Goal: Task Accomplishment & Management: Complete application form

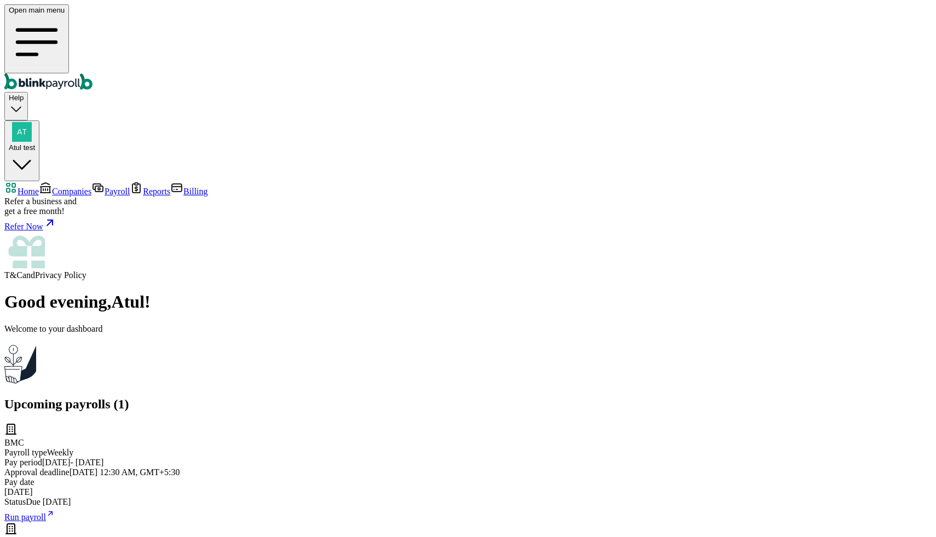
click at [52, 187] on span "Companies" at bounding box center [71, 191] width 39 height 9
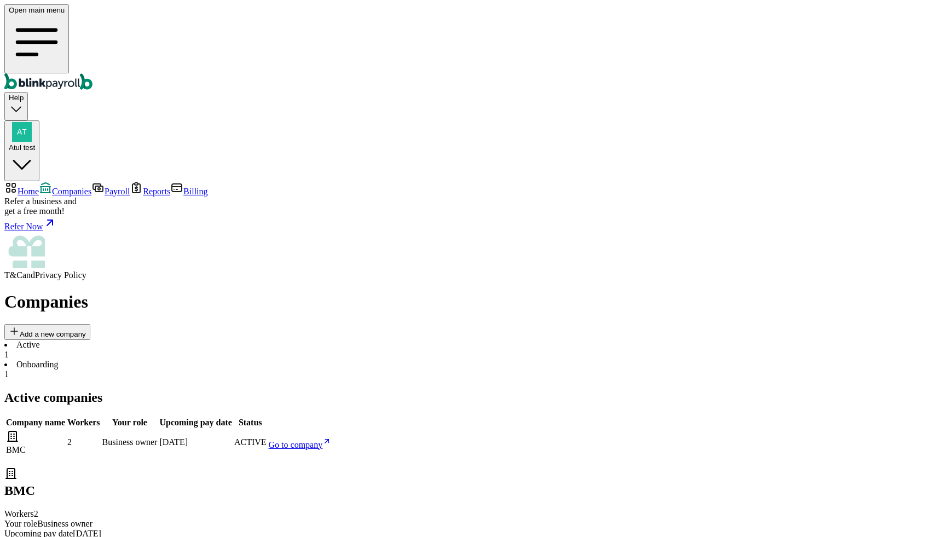
click at [39, 120] on button "Atul test" at bounding box center [21, 150] width 35 height 61
click at [35, 143] on span "Atul test" at bounding box center [22, 147] width 26 height 8
click at [36, 187] on span "Home" at bounding box center [28, 191] width 21 height 9
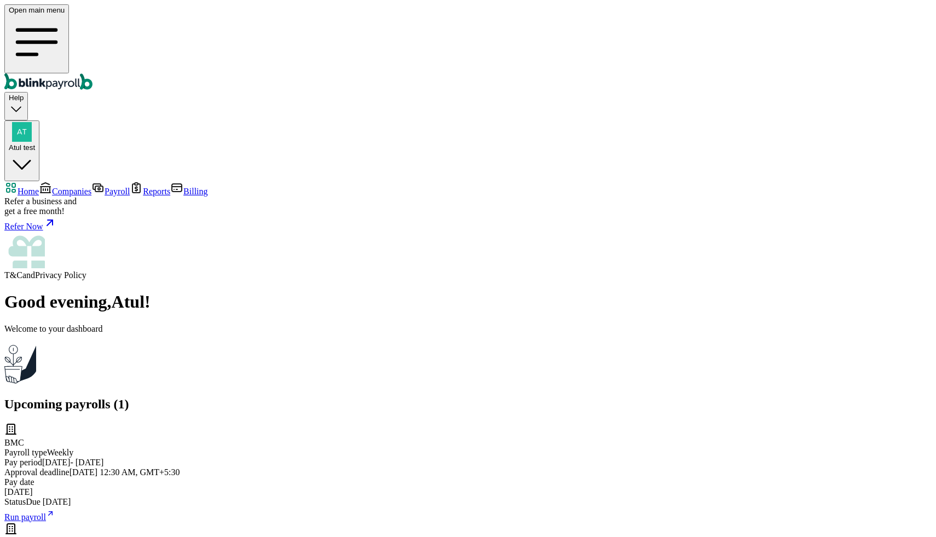
click at [71, 187] on link "Companies" at bounding box center [65, 191] width 53 height 9
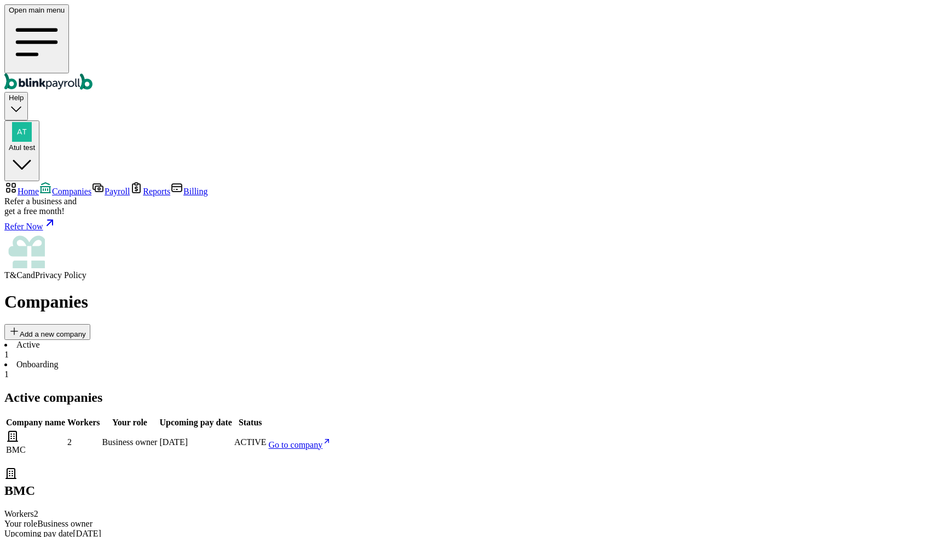
click at [323, 440] on span "Go to company" at bounding box center [296, 444] width 54 height 9
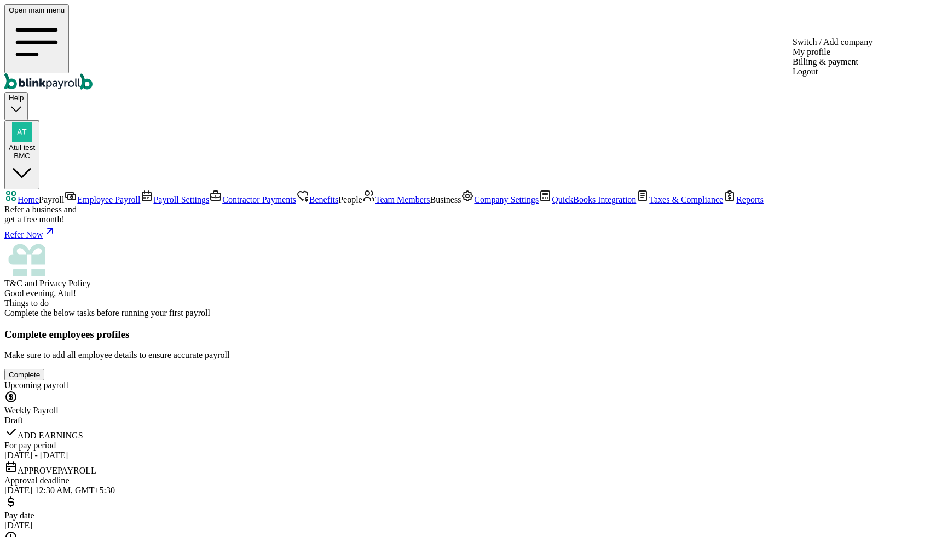
click at [35, 122] on div "Atul test BMC" at bounding box center [22, 141] width 26 height 38
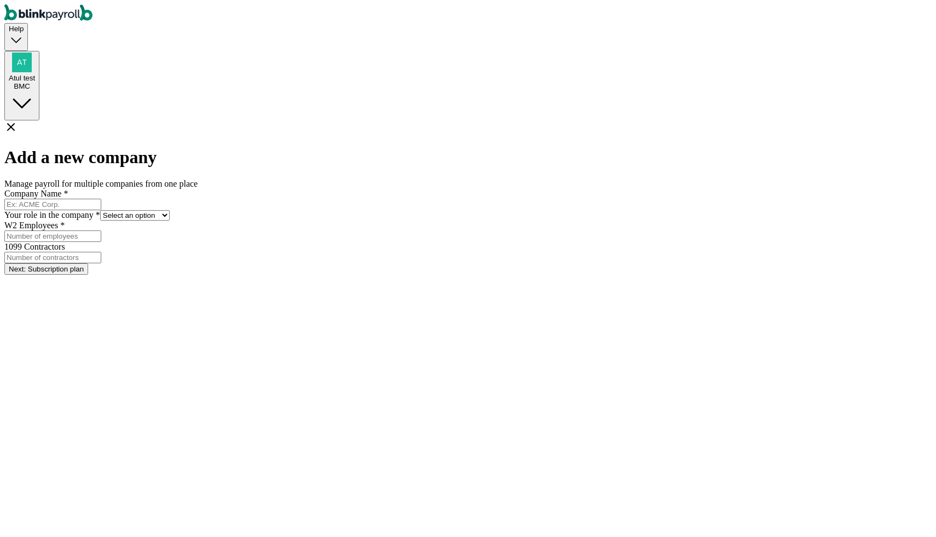
click at [101, 199] on input "Company Name *" at bounding box center [52, 204] width 97 height 11
type input "Polygon"
click at [432, 211] on form "Company Name * Polygon Your role in the company * Select an option Business own…" at bounding box center [467, 232] width 927 height 86
click at [170, 210] on select "Select an option Business owner HR CPA / Accountant Other" at bounding box center [134, 215] width 69 height 10
select select "hr"
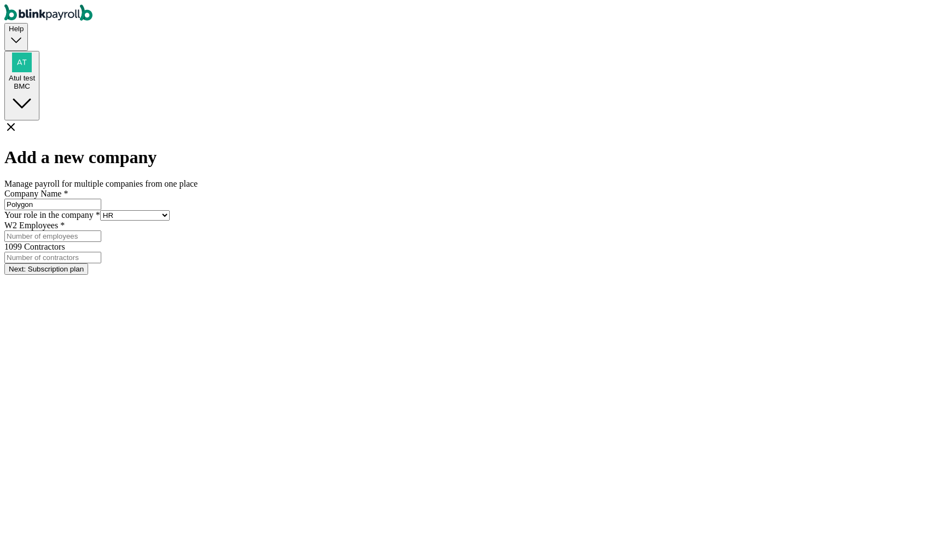
click at [170, 210] on select "Select an option Business owner HR CPA / Accountant Other" at bounding box center [134, 215] width 69 height 10
click at [101, 242] on input "W2 Employees *" at bounding box center [52, 235] width 97 height 11
type input "1"
click at [101, 252] on input "1" at bounding box center [52, 257] width 97 height 11
type input "1"
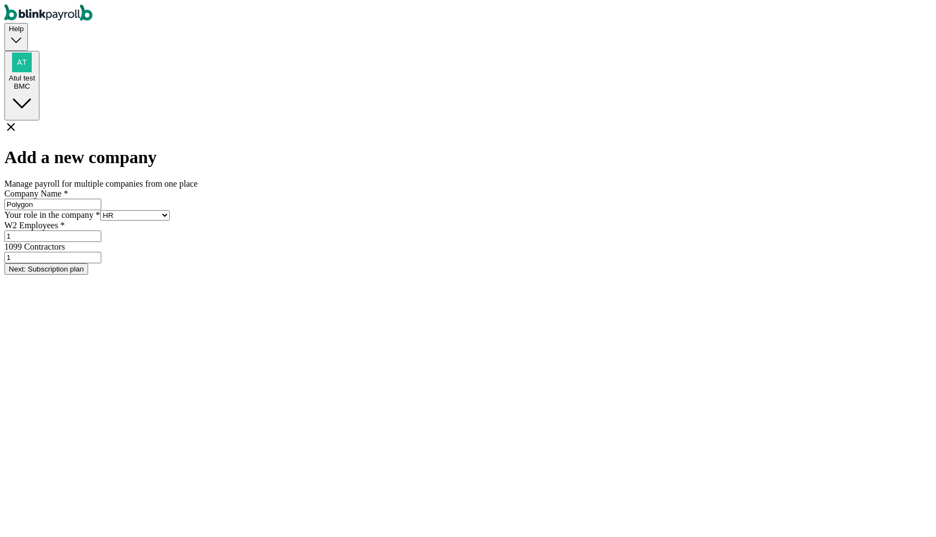
click at [88, 275] on button "Next: Subscription plan" at bounding box center [46, 268] width 84 height 11
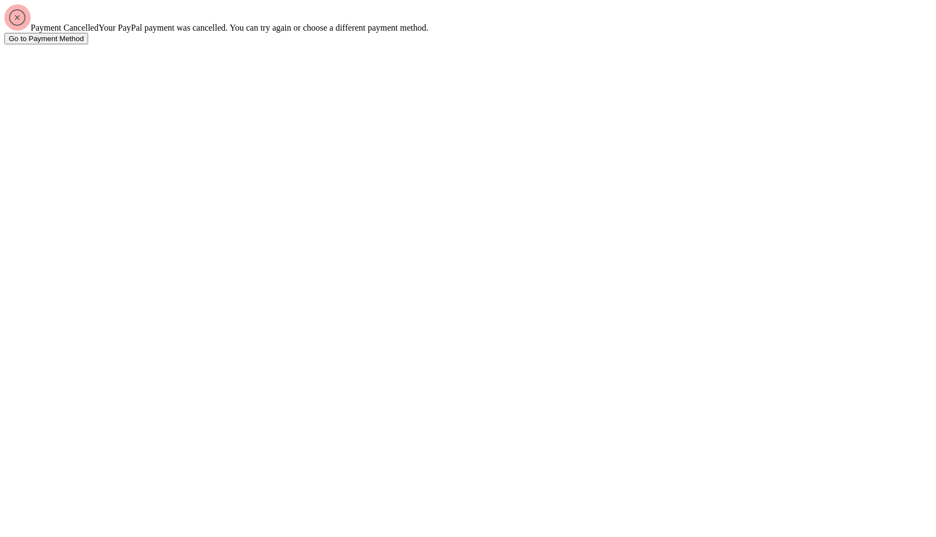
click at [84, 43] on div "Go to Payment Method" at bounding box center [46, 38] width 75 height 8
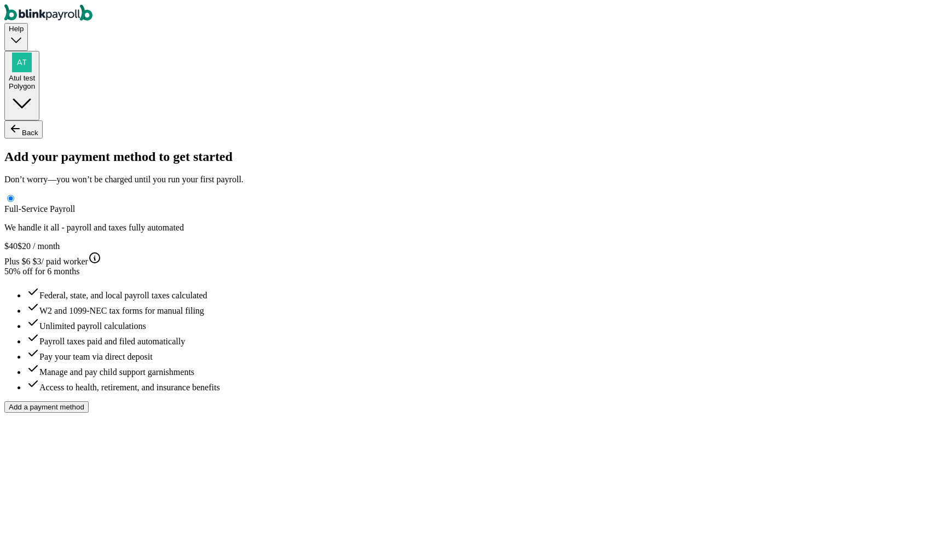
click at [925, 24] on div "Help Atul test Polygon" at bounding box center [467, 62] width 927 height 116
click at [35, 82] on div "Polygon" at bounding box center [22, 86] width 26 height 8
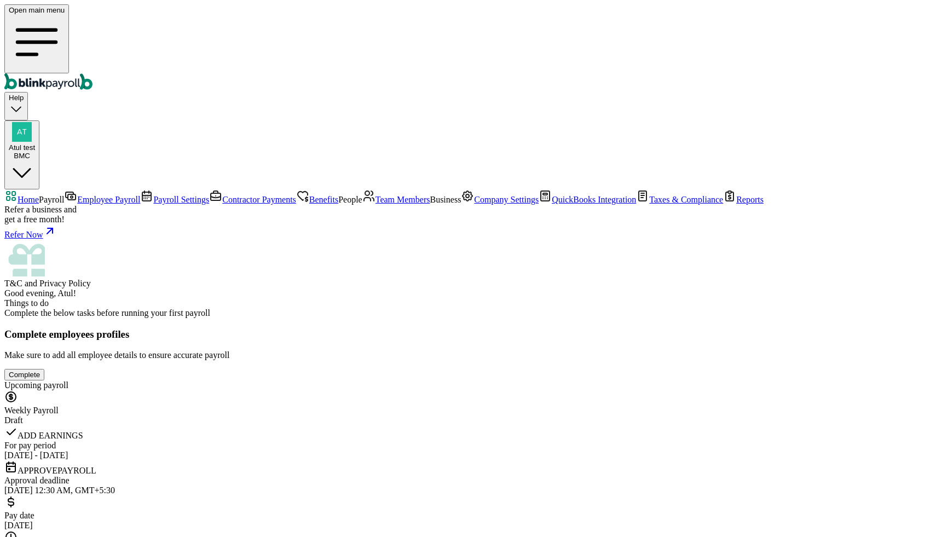
click at [375, 204] on span "Team Members" at bounding box center [402, 199] width 55 height 9
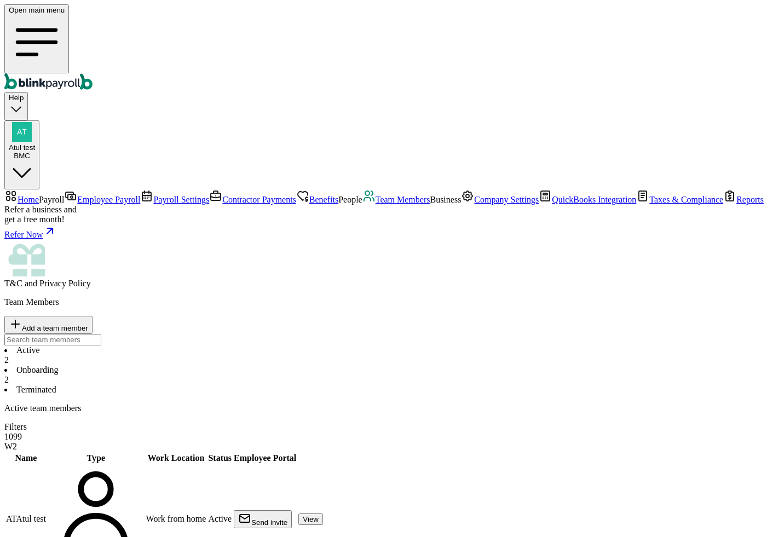
click at [287, 512] on div "Send invite" at bounding box center [262, 519] width 49 height 15
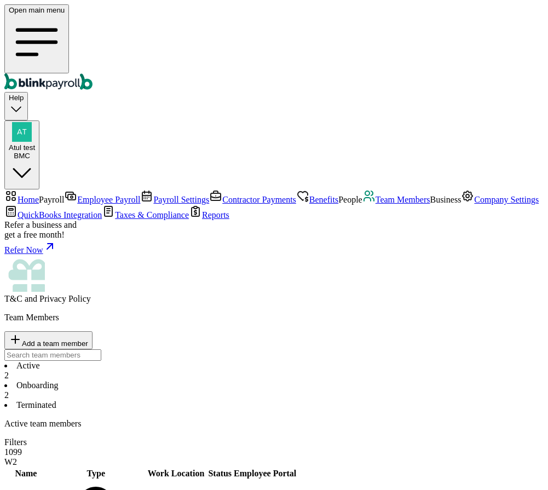
click at [170, 27] on div "Open main menu Help Atul test BMC" at bounding box center [273, 96] width 539 height 185
click at [311, 361] on div "Active 2 Onboarding 2 Terminated" at bounding box center [273, 385] width 539 height 49
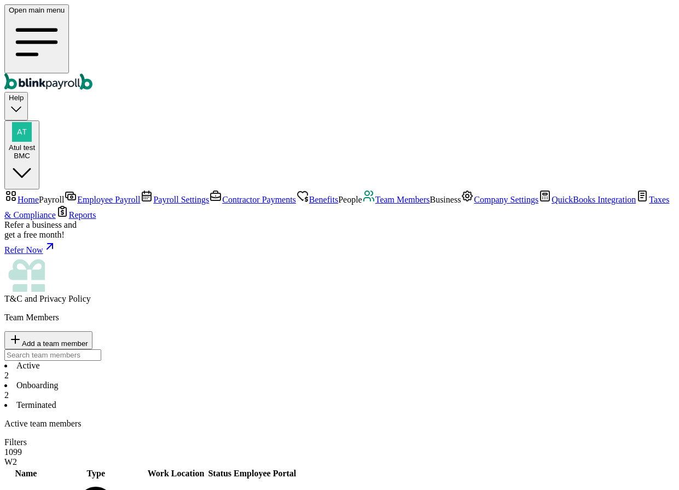
click at [35, 143] on span "Atul test" at bounding box center [22, 147] width 26 height 8
click at [251, 380] on li "Onboarding 2" at bounding box center [339, 390] width 670 height 20
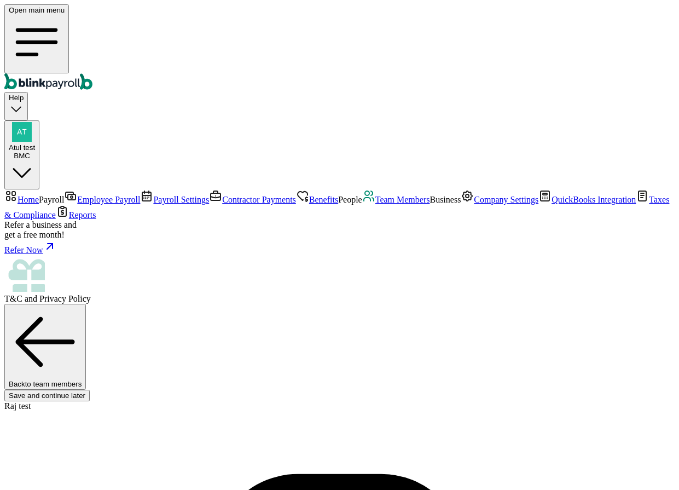
scroll to position [109, 0]
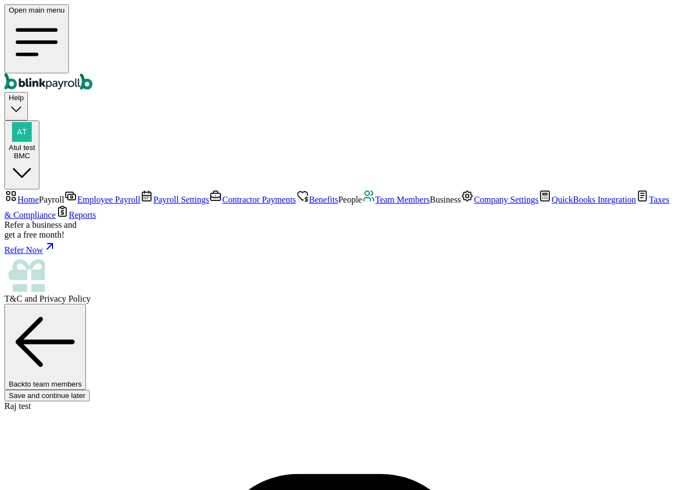
radio input "true"
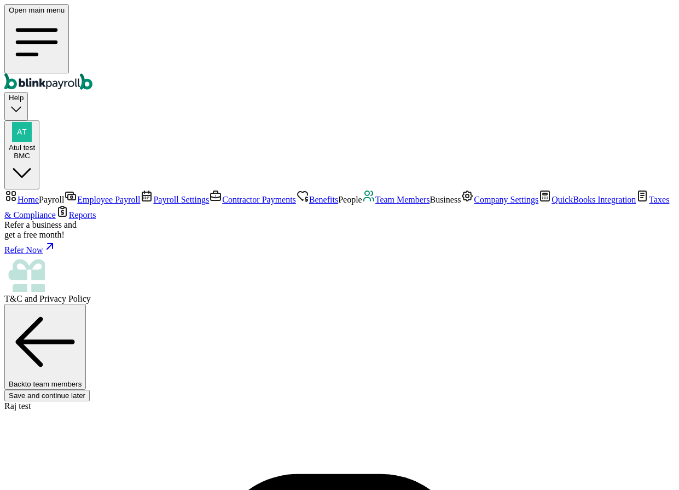
type input "Bros"
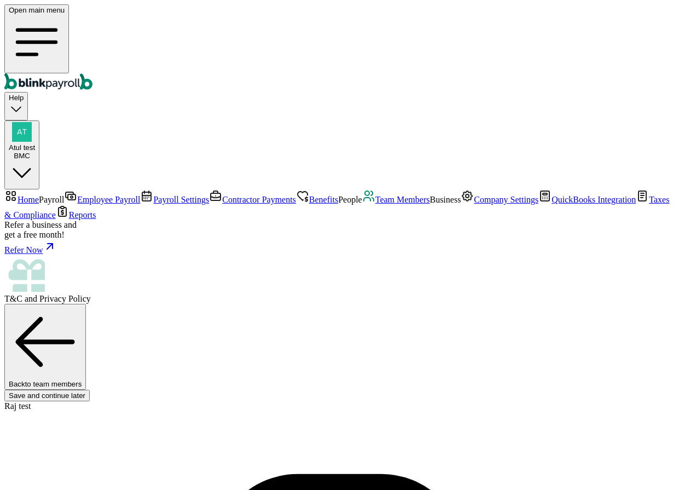
type input "09/07/2001"
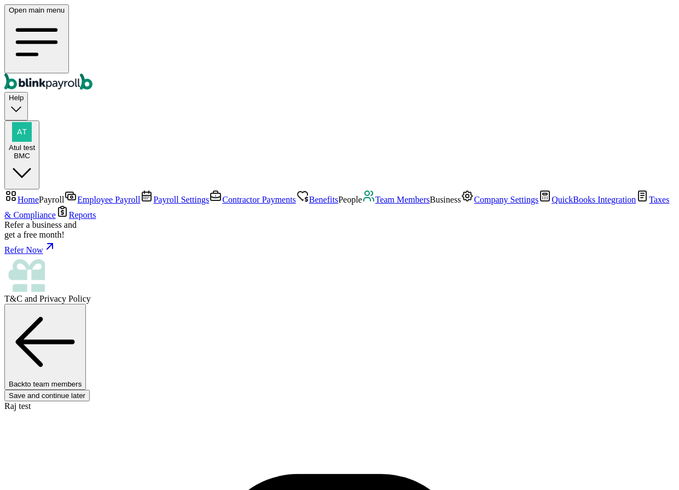
type input "bros@bros.com"
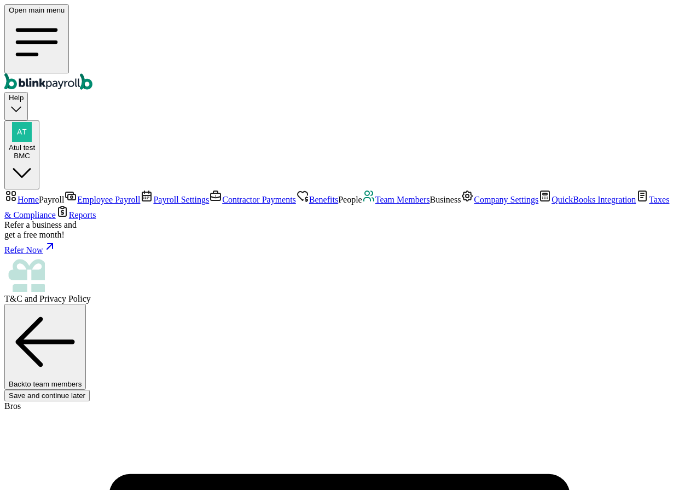
type input "5 Texas a and M Univ"
type input "College Station"
type input "TX"
type input "77843"
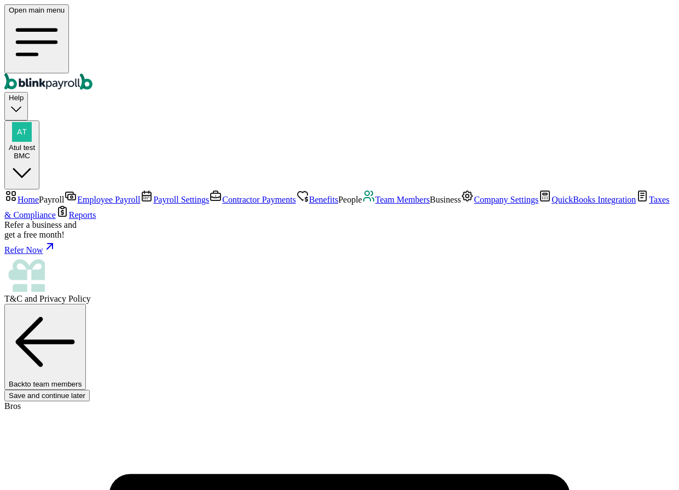
select select "Works from home"
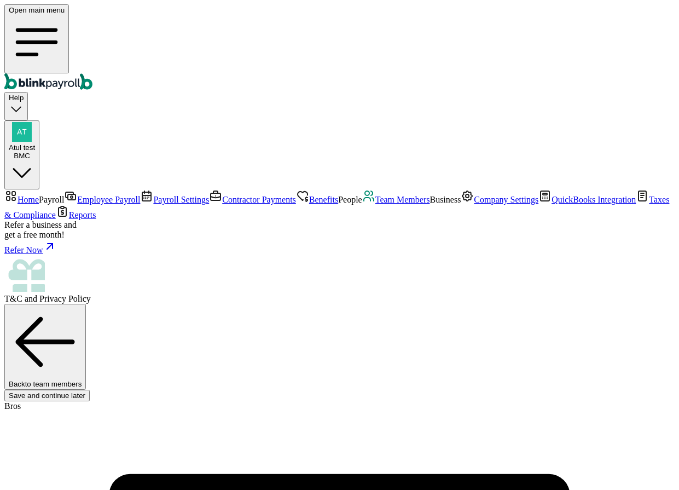
type input "09/01/2025"
type input "10"
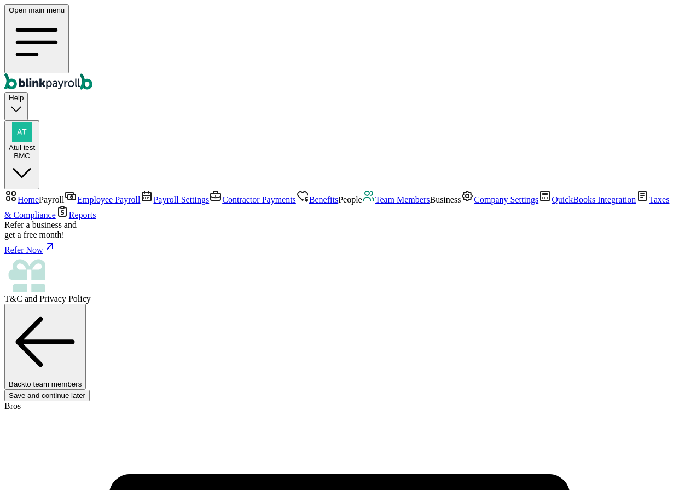
radio input "true"
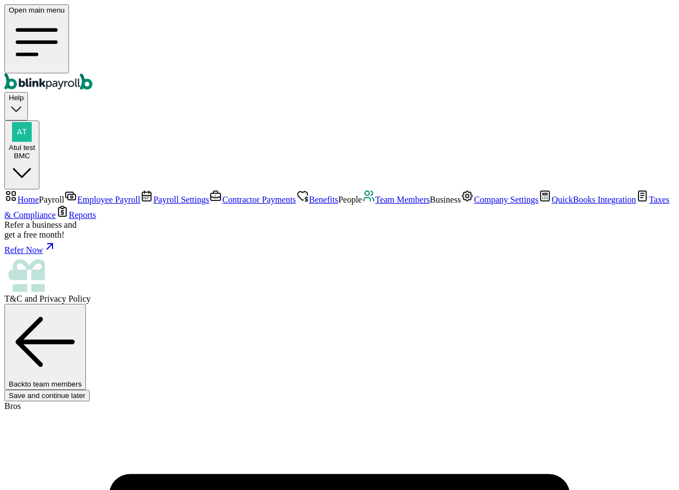
type input "76-8768756"
checkbox input "true"
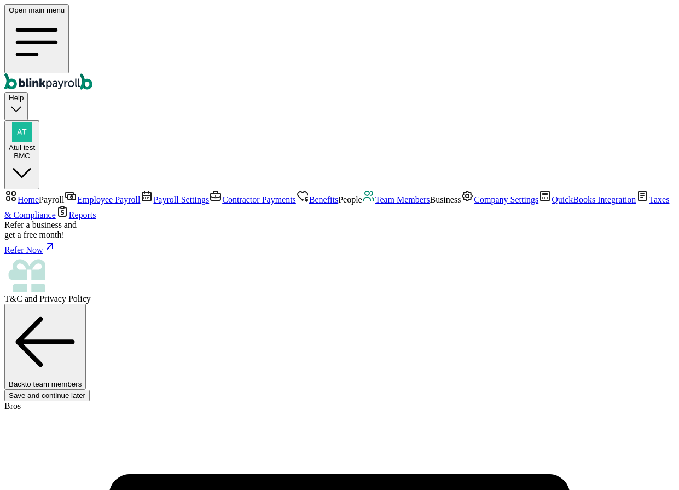
radio input "true"
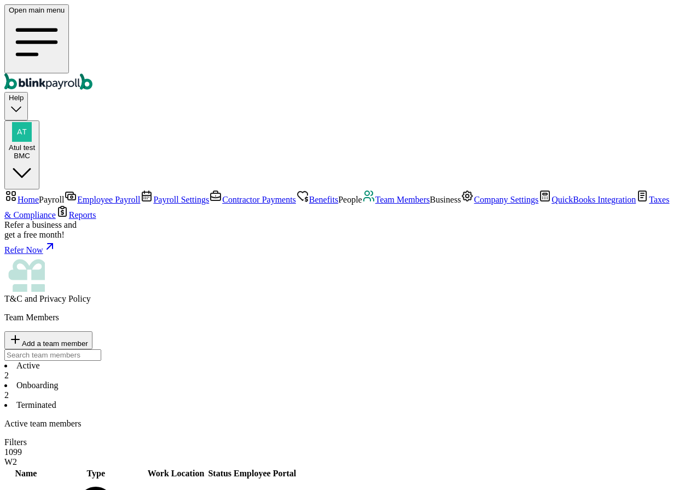
click at [35, 152] on div "BMC" at bounding box center [22, 156] width 26 height 8
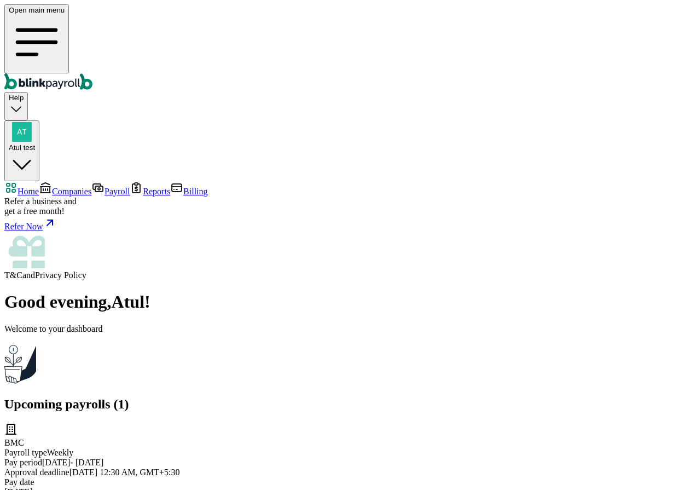
click at [59, 187] on span "Companies" at bounding box center [71, 191] width 39 height 9
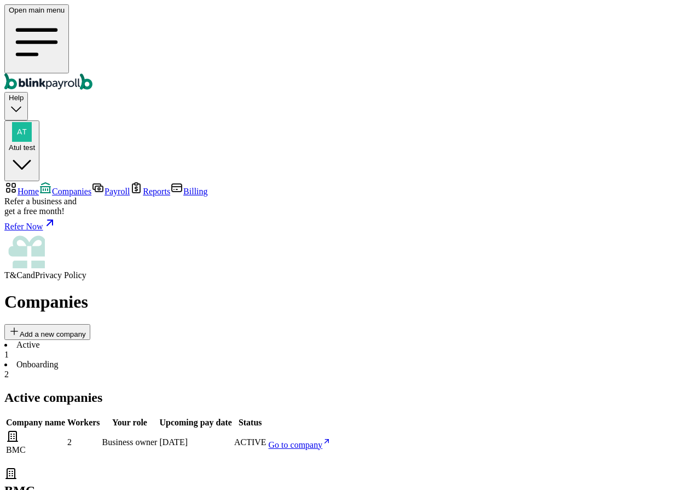
click at [238, 360] on li "Onboarding 2" at bounding box center [339, 370] width 670 height 20
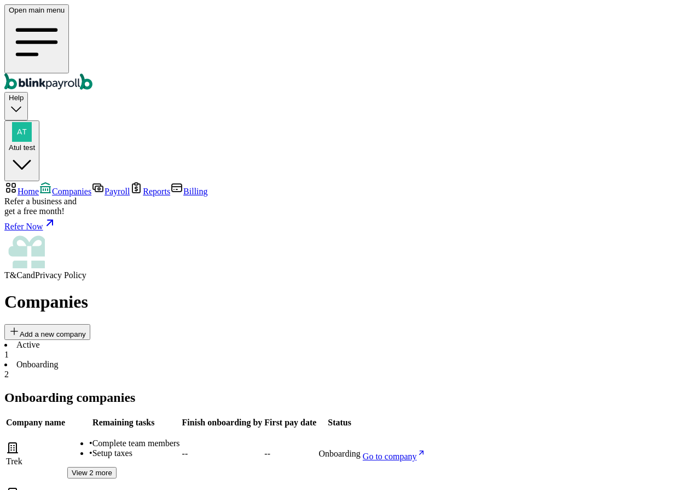
click at [173, 340] on li "Active 1" at bounding box center [339, 350] width 670 height 20
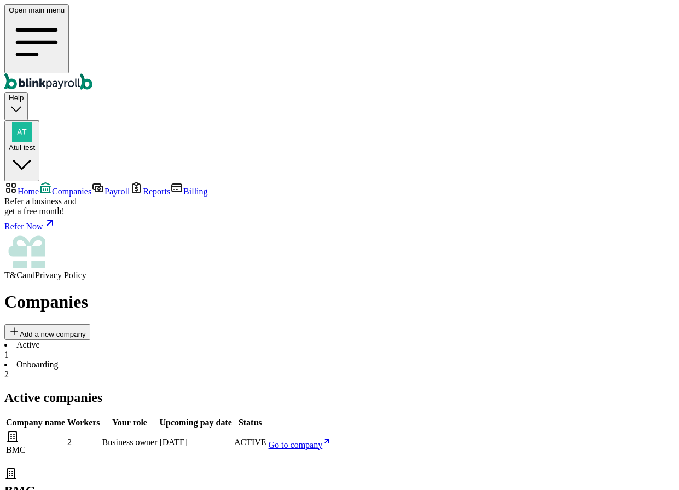
click at [228, 360] on li "Onboarding 2" at bounding box center [339, 370] width 670 height 20
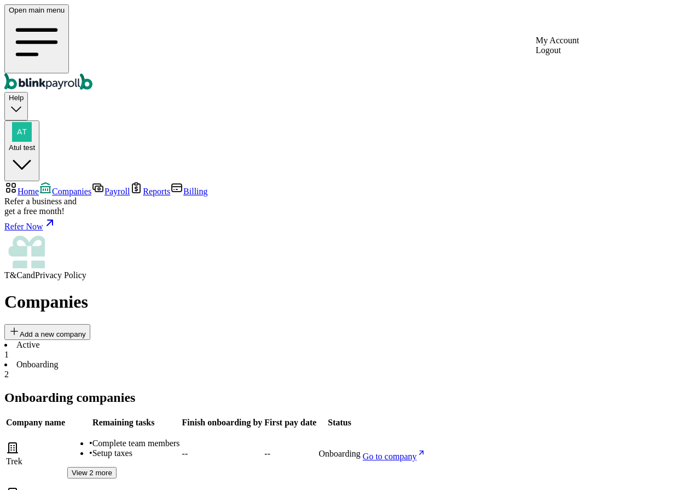
click at [35, 122] on div "Atul test" at bounding box center [22, 137] width 26 height 30
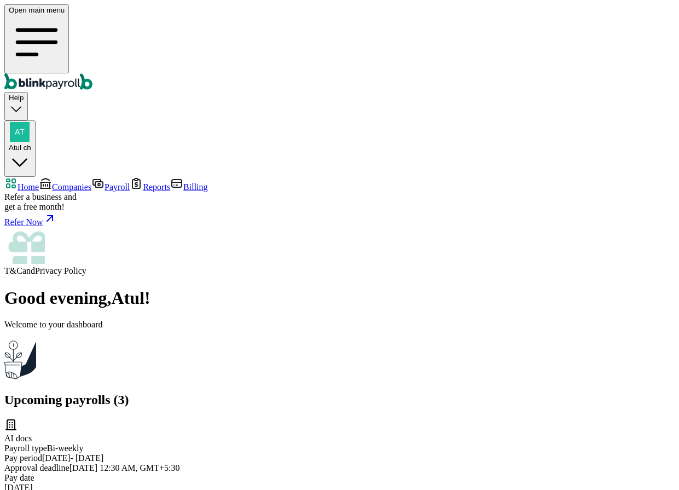
click at [505, 288] on div "Good evening , Atul ! Welcome to your dashboard" at bounding box center [339, 335] width 670 height 94
click at [71, 182] on link "Companies" at bounding box center [65, 186] width 53 height 9
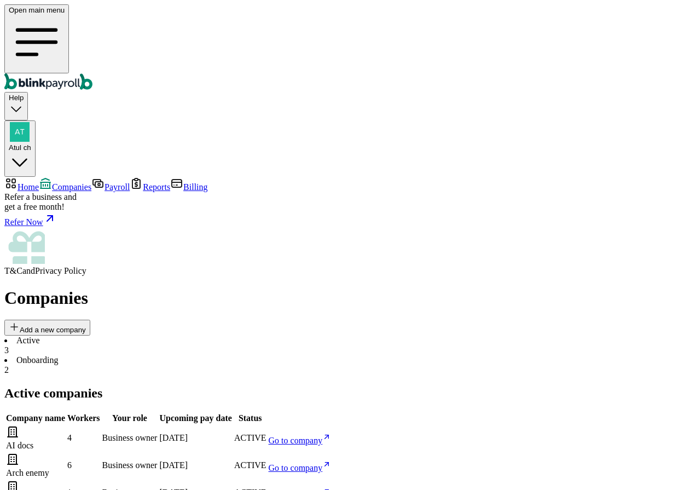
click at [323, 489] on span "Go to company" at bounding box center [296, 494] width 54 height 9
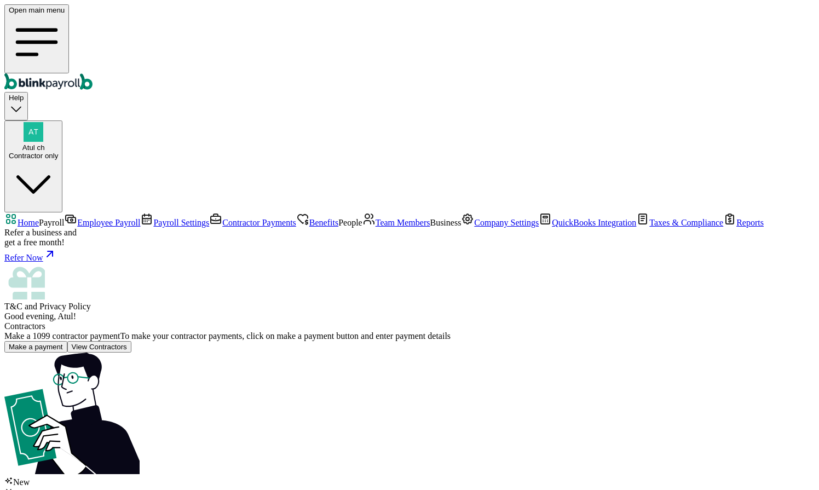
click at [77, 218] on span "Employee Payroll" at bounding box center [108, 222] width 63 height 9
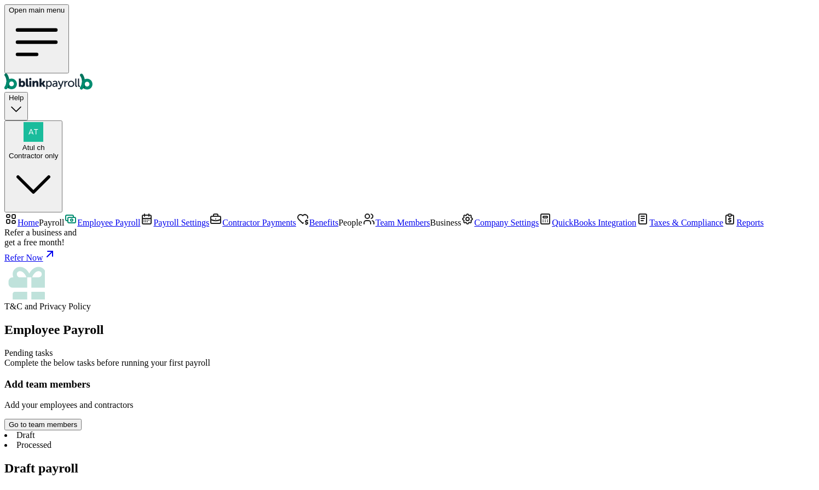
click at [39, 218] on link "Home" at bounding box center [21, 222] width 34 height 9
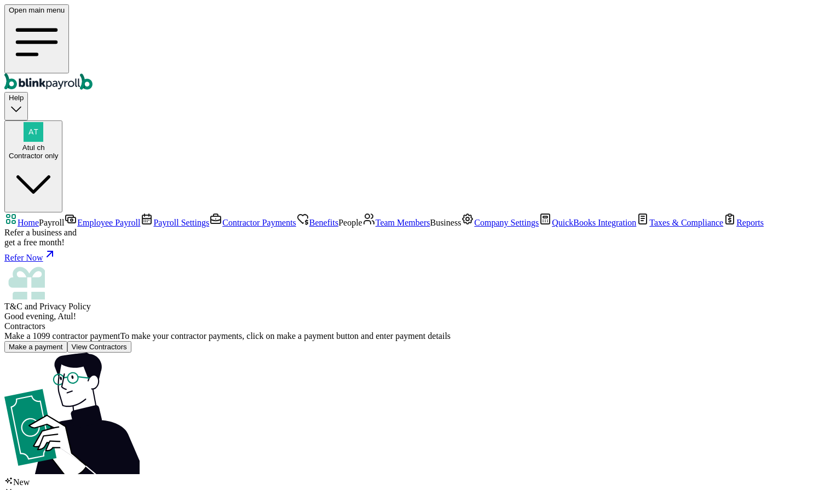
click at [64, 218] on link "Employee Payroll" at bounding box center [102, 222] width 76 height 9
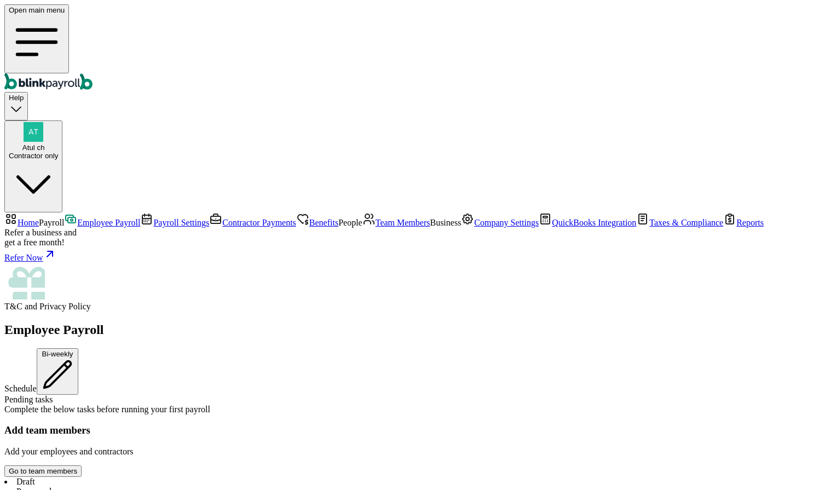
click at [375, 218] on span "Team Members" at bounding box center [402, 222] width 55 height 9
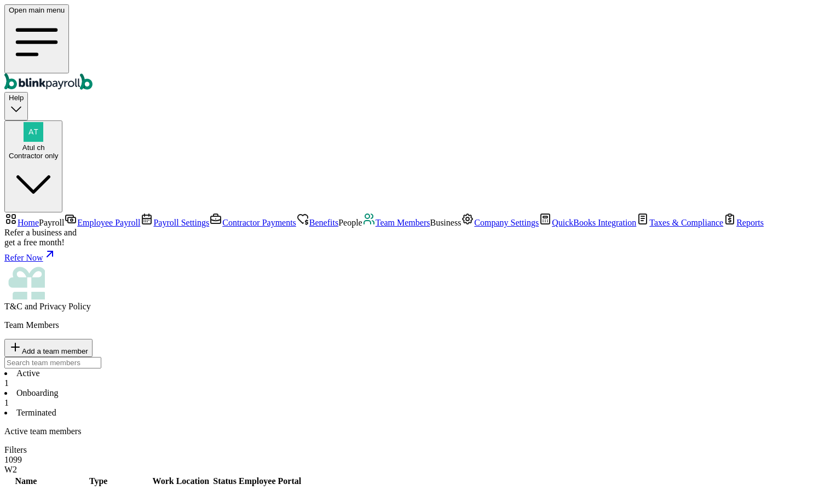
click at [62, 311] on nav "Home Payroll Employee Payroll Payroll Settings Contractor Payments Benefits Peo…" at bounding box center [409, 261] width 810 height 99
click at [39, 218] on link "Home" at bounding box center [21, 222] width 34 height 9
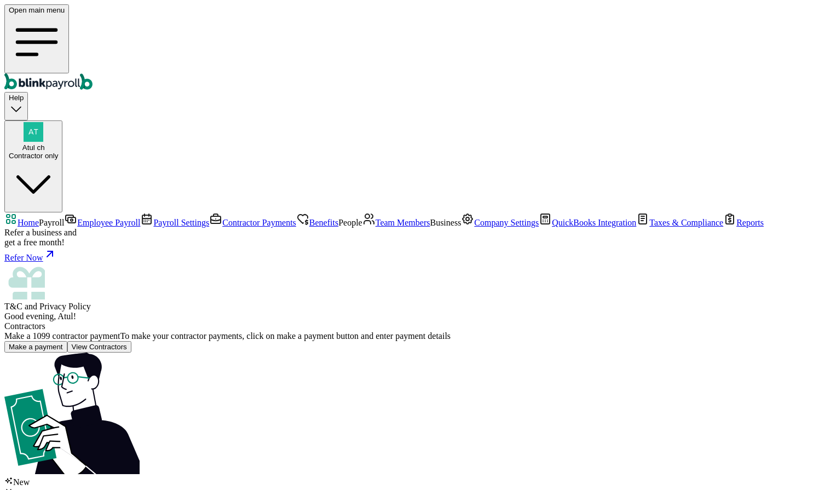
click at [77, 218] on span "Employee Payroll" at bounding box center [108, 222] width 63 height 9
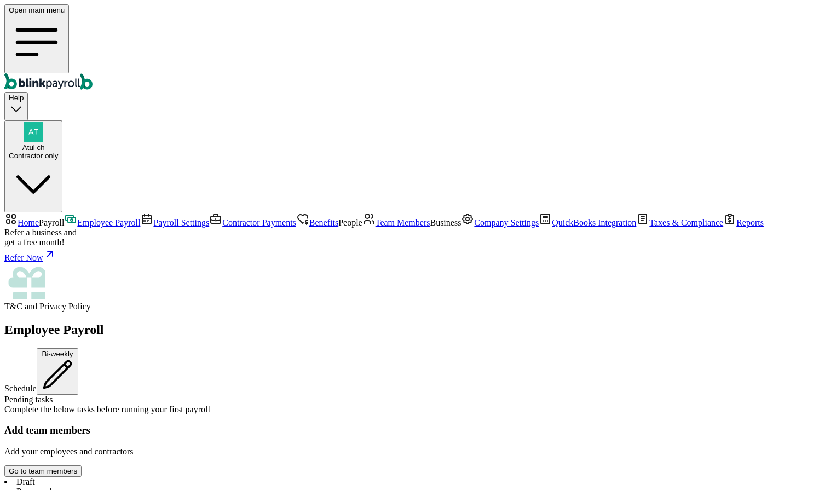
click at [39, 218] on link "Home" at bounding box center [21, 222] width 34 height 9
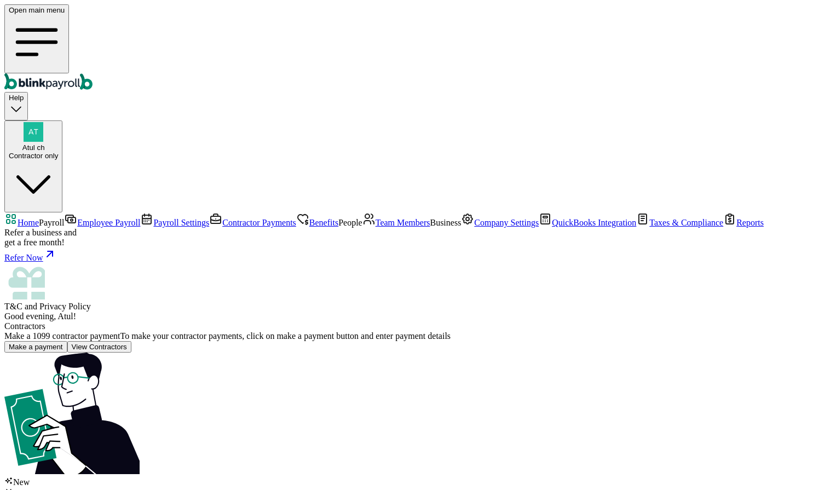
click at [77, 218] on span "Employee Payroll" at bounding box center [108, 222] width 63 height 9
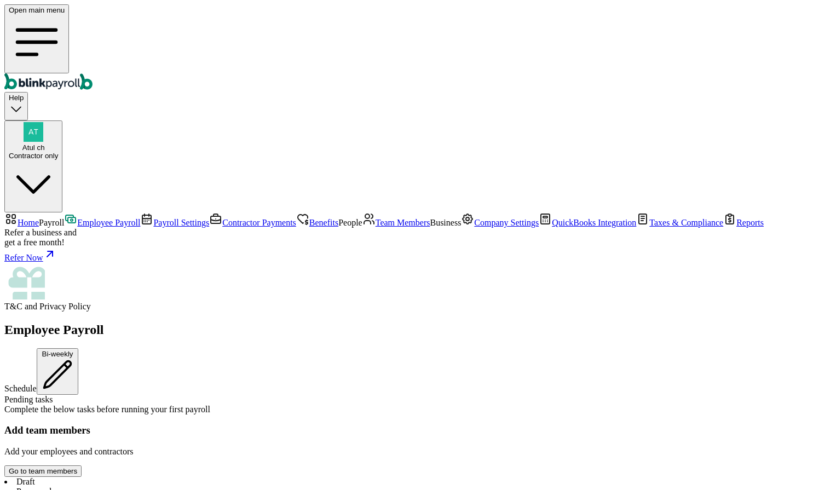
click at [375, 225] on span "Team Members" at bounding box center [402, 222] width 55 height 9
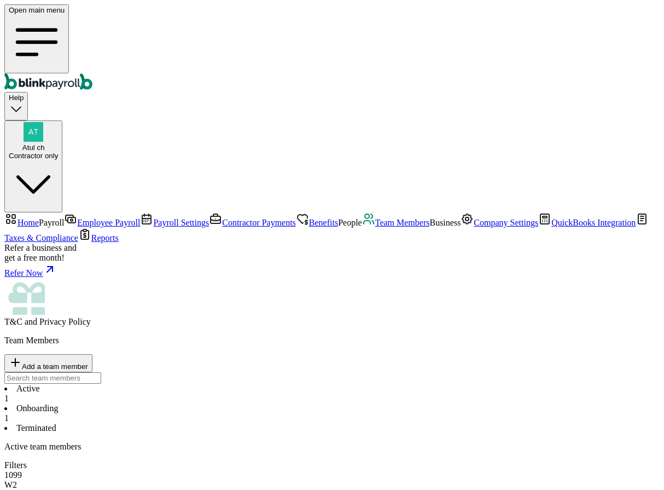
click at [233, 403] on li "Onboarding 1" at bounding box center [332, 413] width 656 height 20
click at [172, 384] on li "Active 1" at bounding box center [332, 394] width 656 height 20
click at [58, 152] on div "Contractor only" at bounding box center [33, 156] width 49 height 8
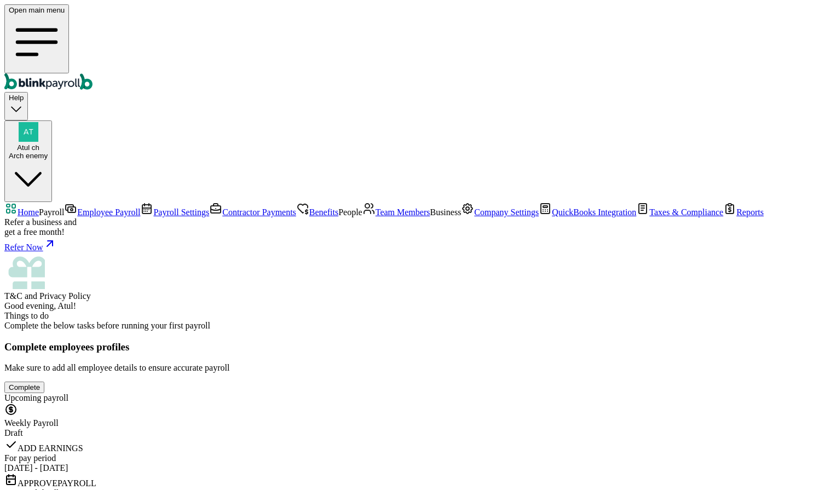
click at [64, 233] on nav "Home Payroll Employee Payroll Payroll Settings Contractor Payments Benefits Peo…" at bounding box center [409, 251] width 810 height 99
click at [375, 217] on span "Team Members" at bounding box center [402, 211] width 55 height 9
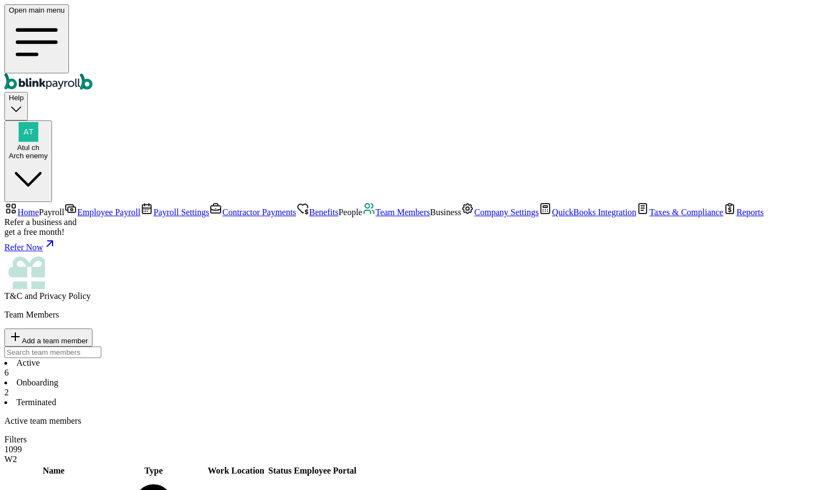
click at [375, 217] on span "Team Members" at bounding box center [402, 211] width 55 height 9
click at [242, 378] on li "Onboarding 2" at bounding box center [409, 388] width 810 height 20
click at [92, 328] on button "Add a team member" at bounding box center [48, 337] width 88 height 18
select select "employee"
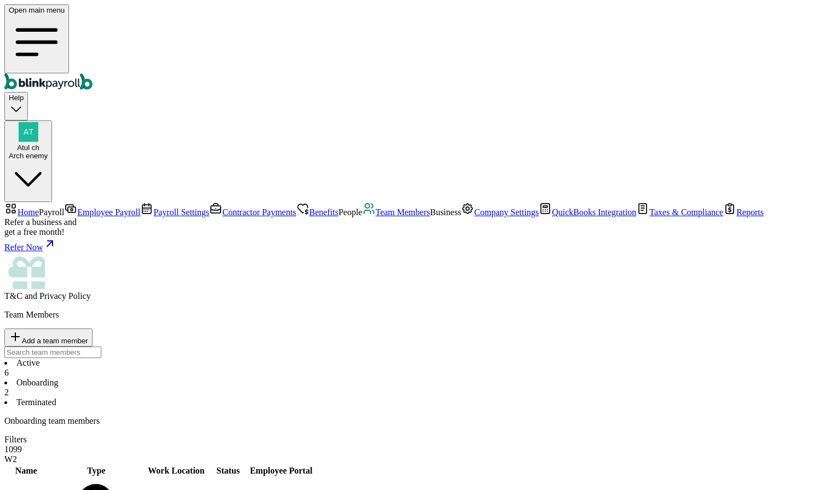
type input "[PERSON_NAME]"
type input "testing"
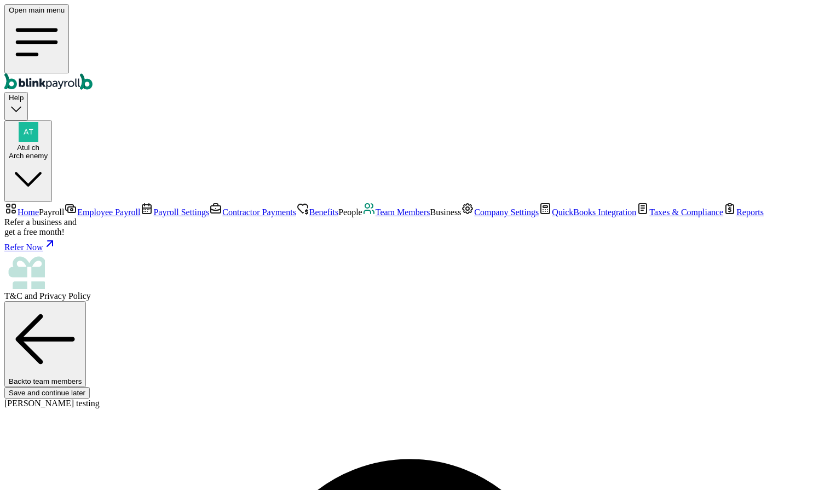
type input "[PERSON_NAME][EMAIL_ADDRESS][DOMAIN_NAME]"
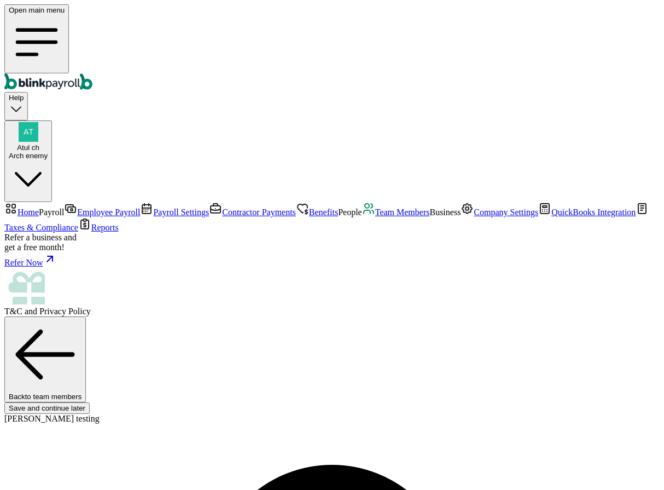
type input "qa"
type input "[DATE]"
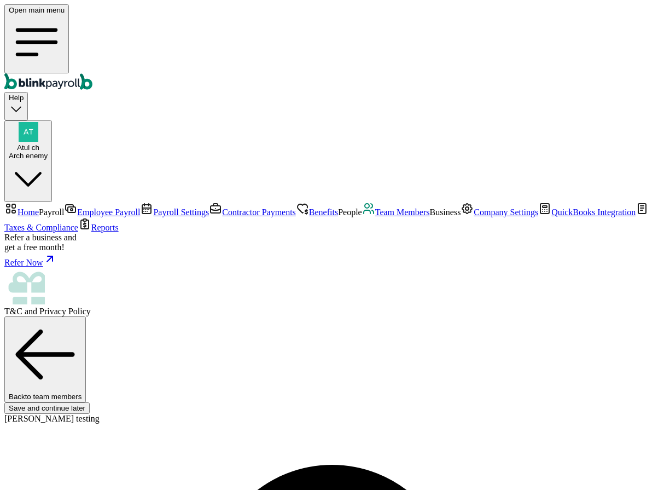
select select "Works from home"
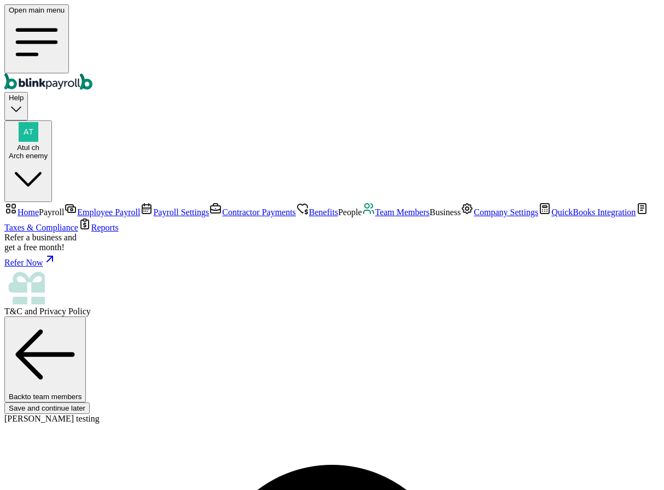
radio input "true"
type input "1"
type input "1.50"
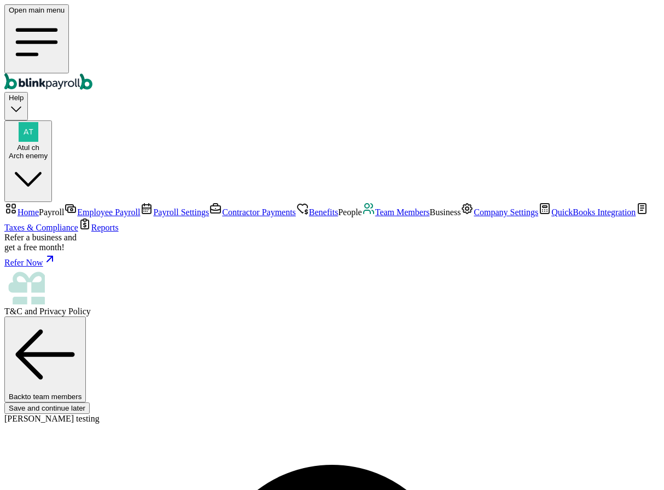
type input "11"
type input "16.50"
type input "11"
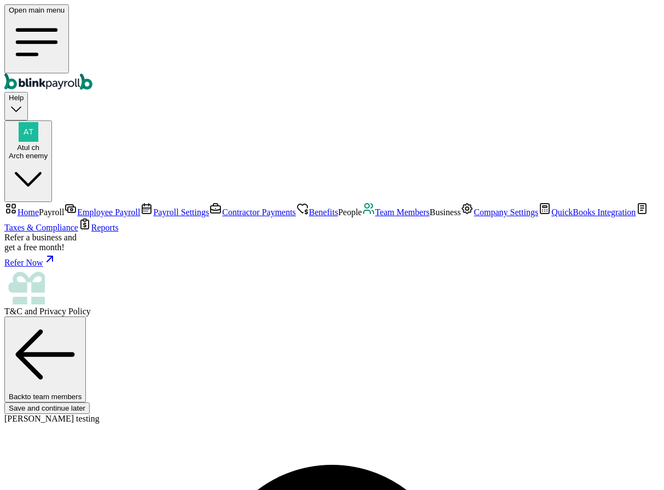
radio input "true"
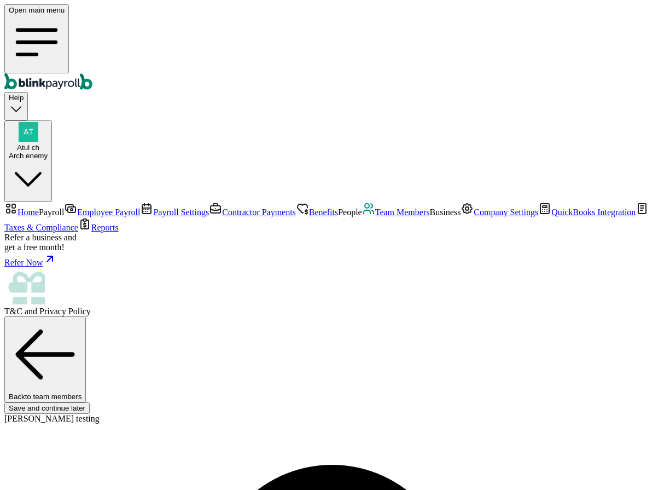
type input "456-43-5345"
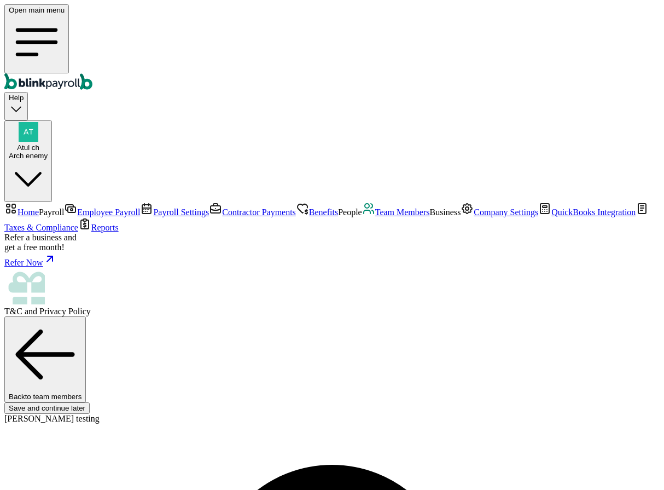
type input "[DATE]"
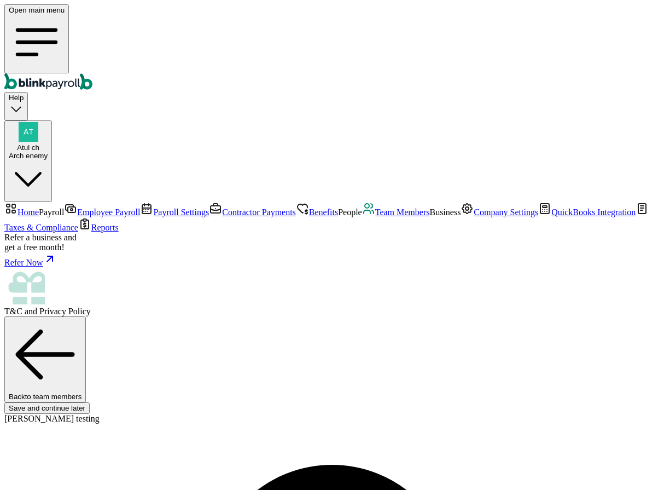
type input "5 [US_STATE] a and M Univ"
type input "[GEOGRAPHIC_DATA]"
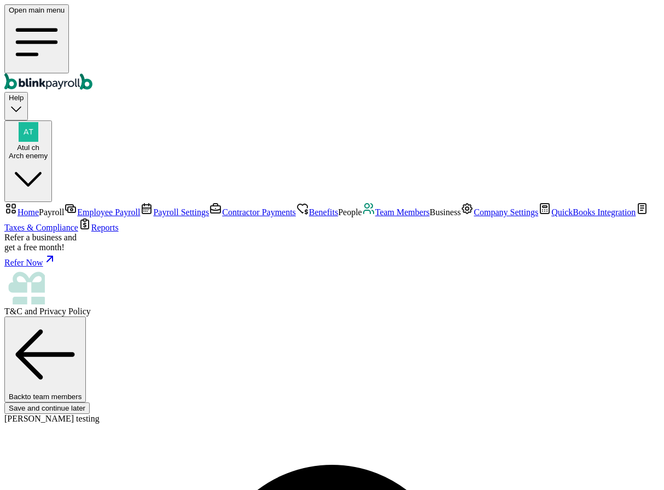
type input "77843"
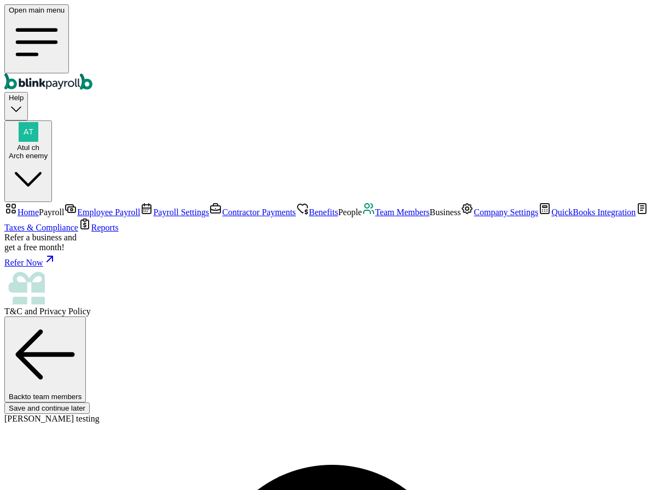
radio input "true"
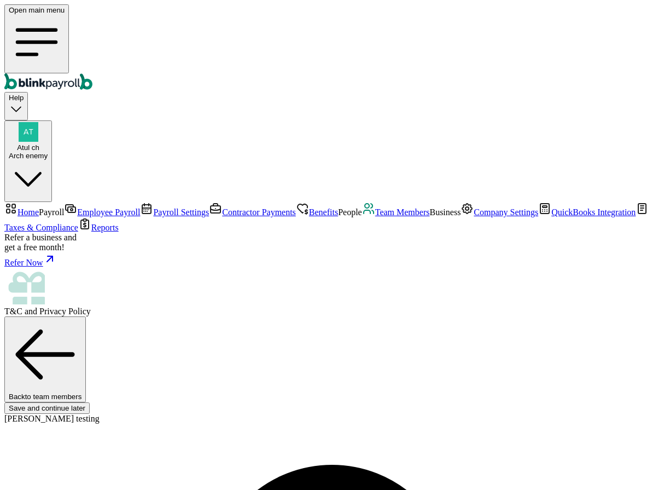
scroll to position [50, 0]
checkbox input "true"
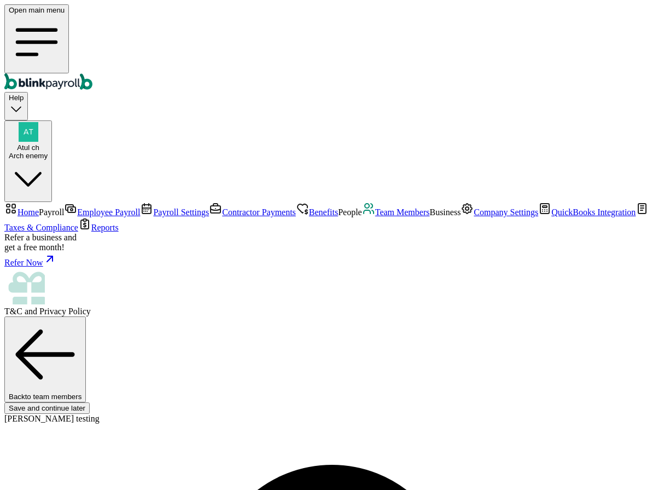
type input "20"
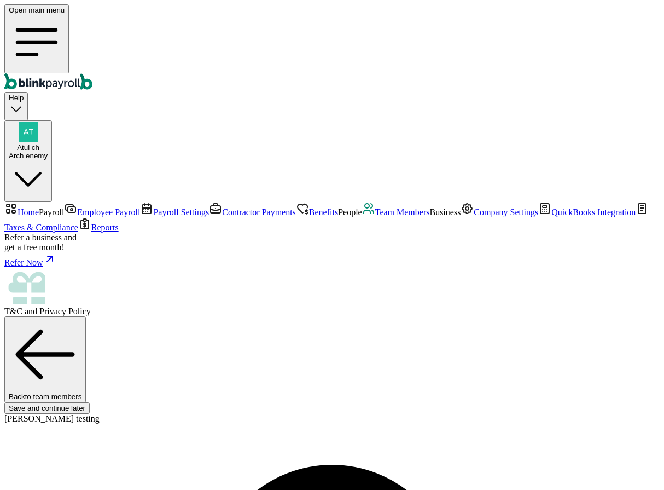
radio input "true"
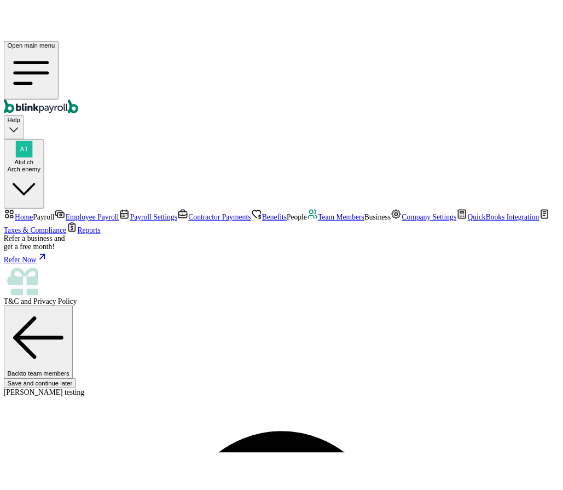
scroll to position [0, 0]
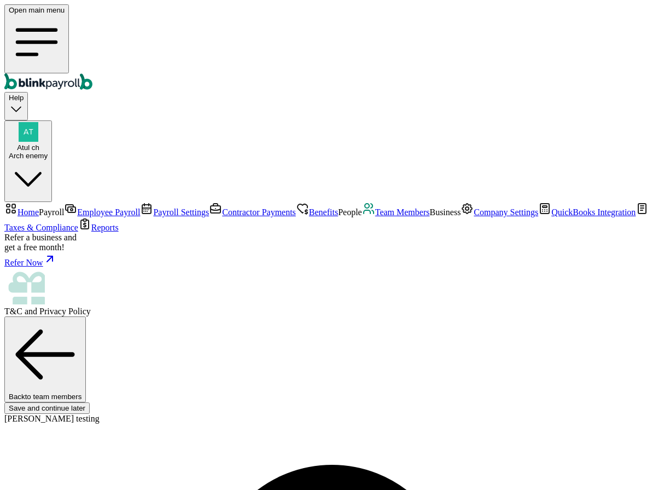
radio input "true"
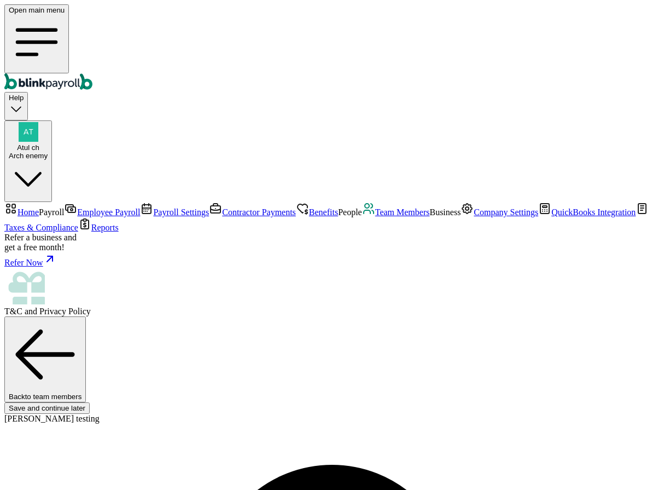
radio input "true"
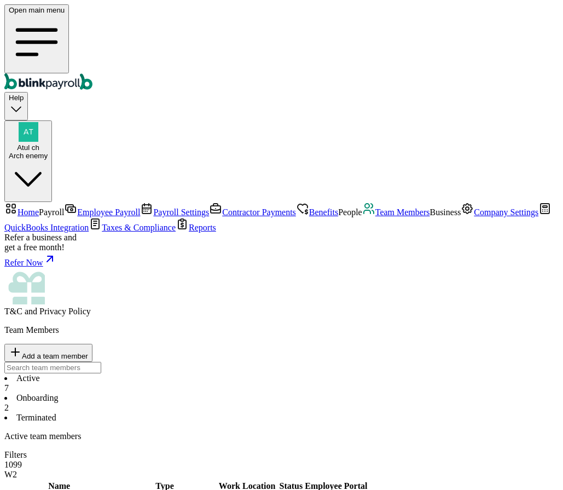
click at [294, 19] on div "Open main menu Help Atul ch Arch enemy" at bounding box center [281, 103] width 554 height 198
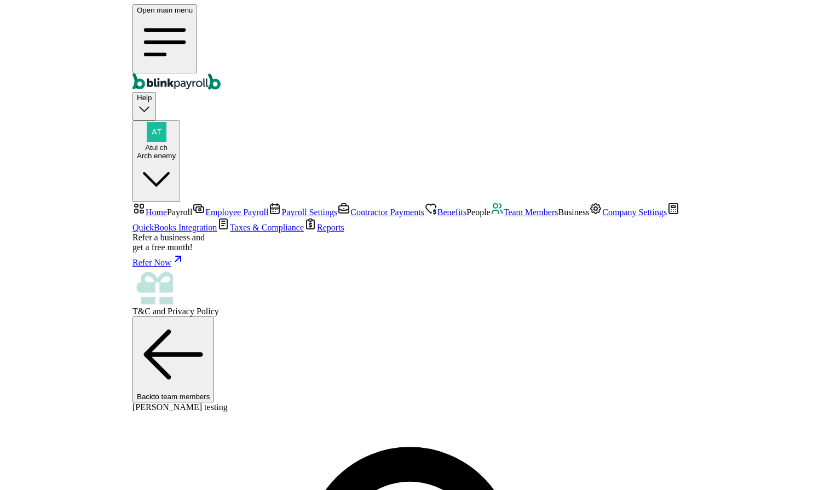
scroll to position [6, 0]
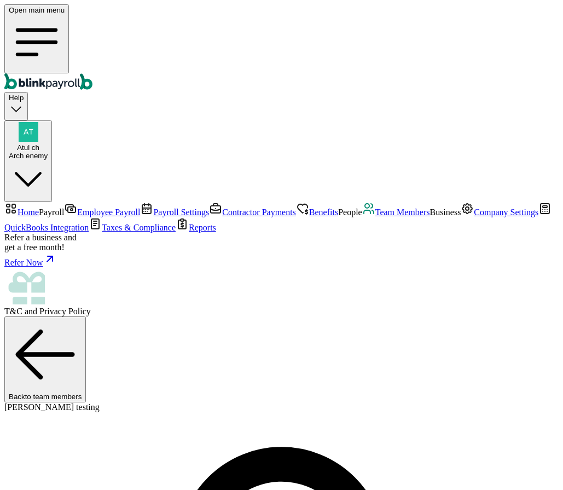
select select "2025"
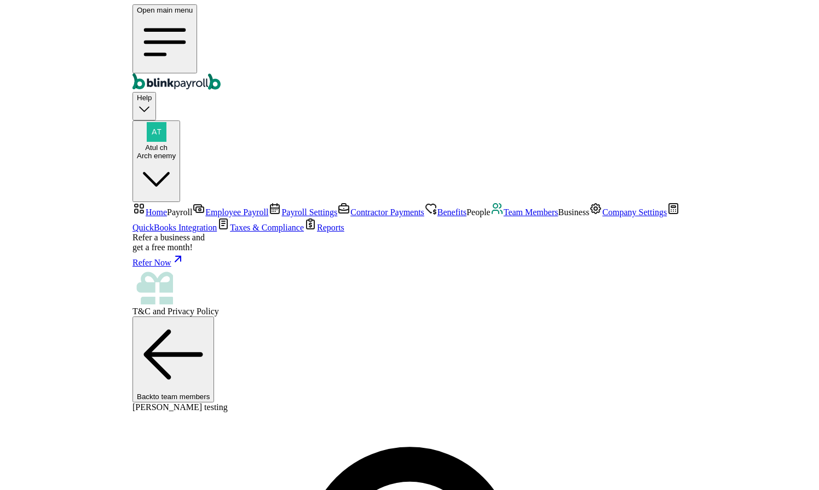
scroll to position [0, 0]
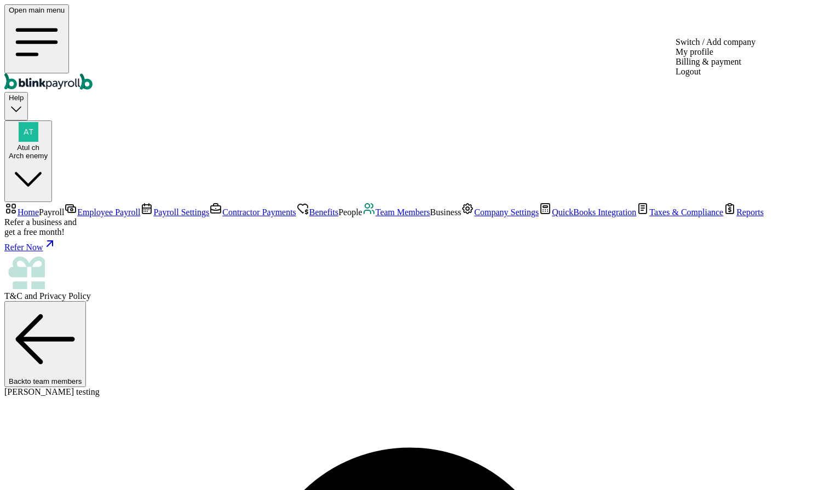
click at [48, 143] on div "Atul ch Arch enemy" at bounding box center [28, 151] width 39 height 16
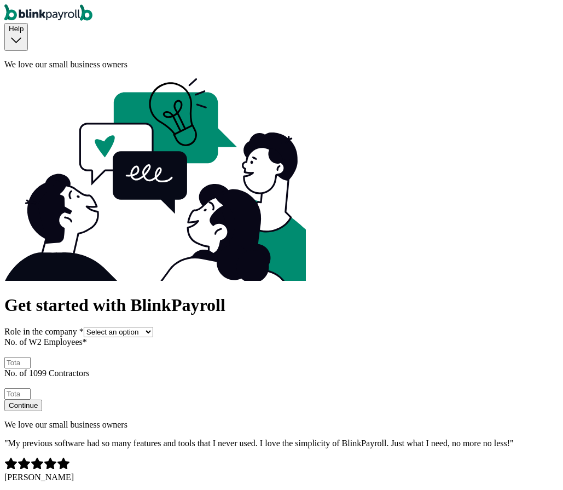
click at [153, 327] on select "Select an option Business owner HR CPA / Accountant Other" at bounding box center [118, 332] width 69 height 10
select select "owner"
click at [84, 327] on select "Select an option Business owner HR CPA / Accountant Other" at bounding box center [118, 332] width 69 height 10
click at [31, 357] on input "No. of W2 Employees *" at bounding box center [17, 362] width 26 height 11
type input "2"
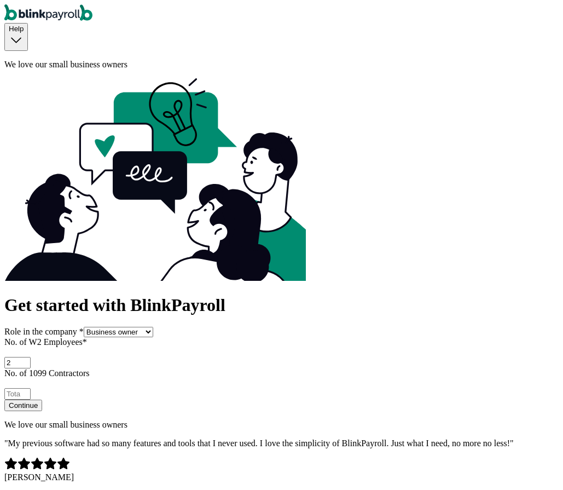
drag, startPoint x: 148, startPoint y: 187, endPoint x: 155, endPoint y: 187, distance: 7.1
click at [31, 388] on input "No. of 1099 Contractors" at bounding box center [17, 393] width 26 height 11
type input "2"
click at [38, 401] on div "Continue" at bounding box center [23, 405] width 29 height 8
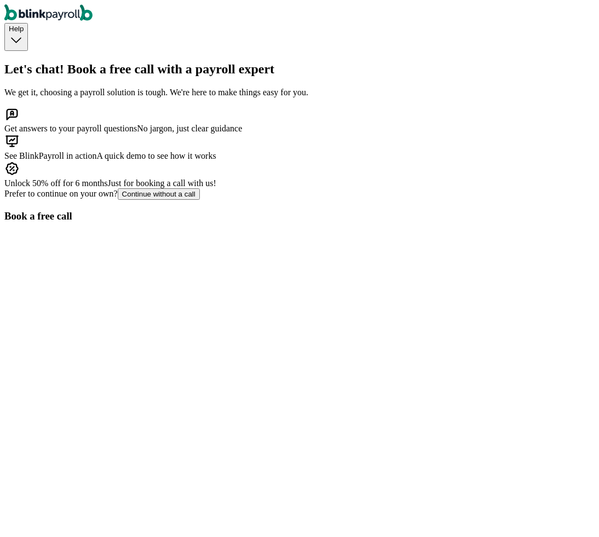
click at [160, 198] on div "Continue without a call" at bounding box center [158, 194] width 73 height 8
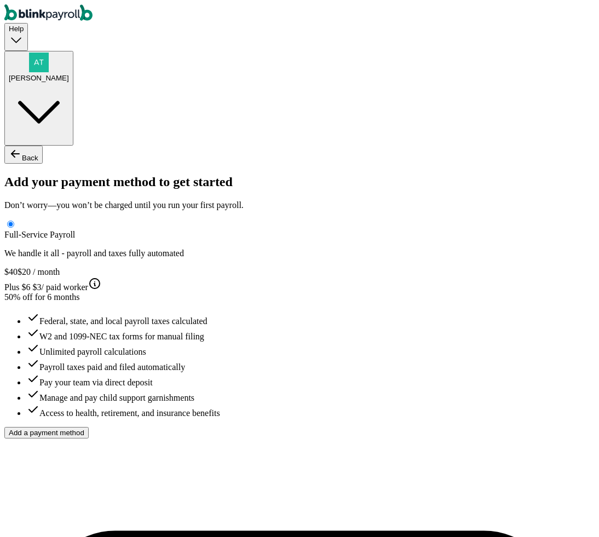
type input "Atul"
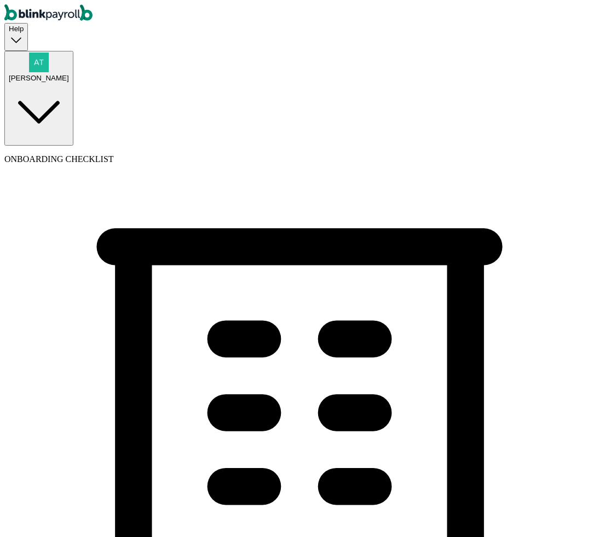
type input "Bike Brothers"
type input "[PHONE_NUMBER]"
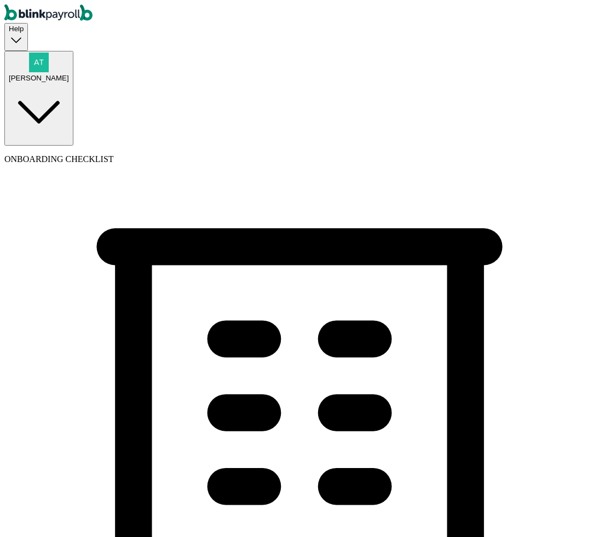
select select "C-Corporation"
select select "Consulting Services"
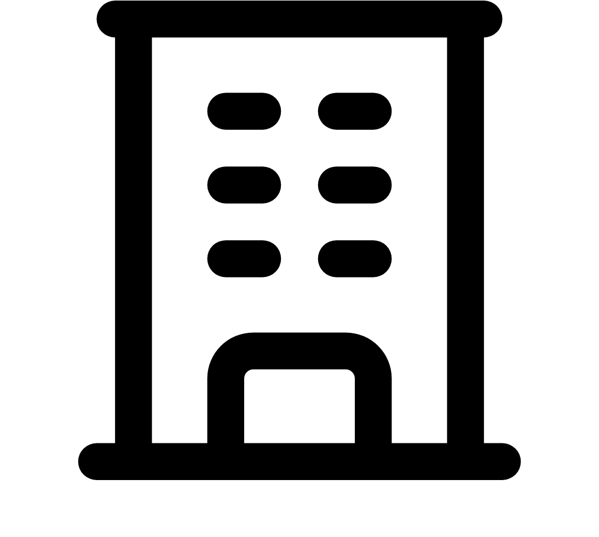
scroll to position [233, 0]
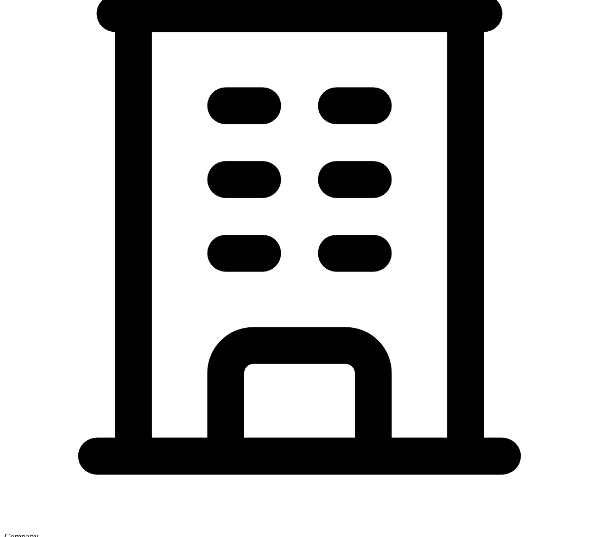
type input "[DATE]"
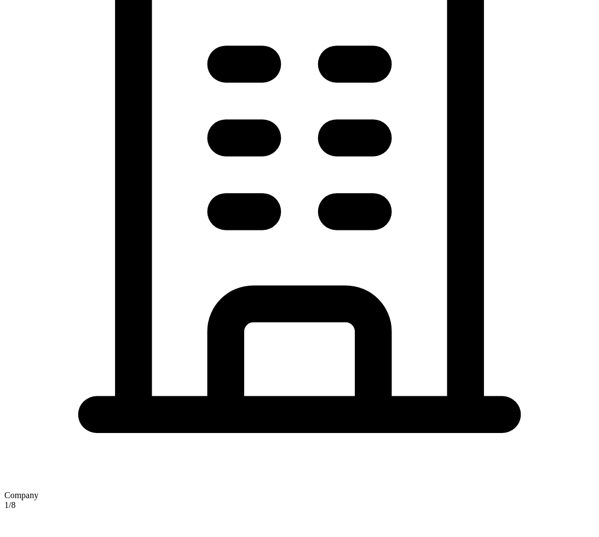
scroll to position [279, 0]
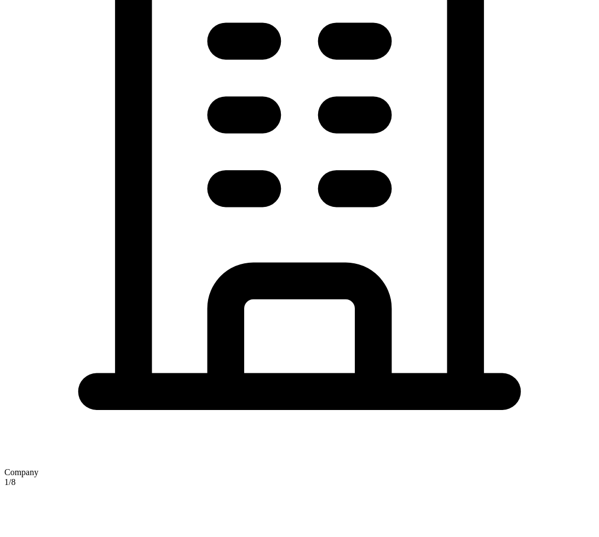
scroll to position [308, 0]
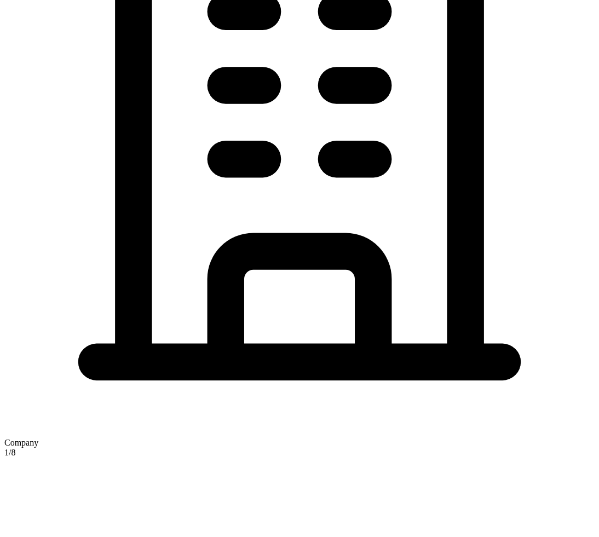
scroll to position [310, 0]
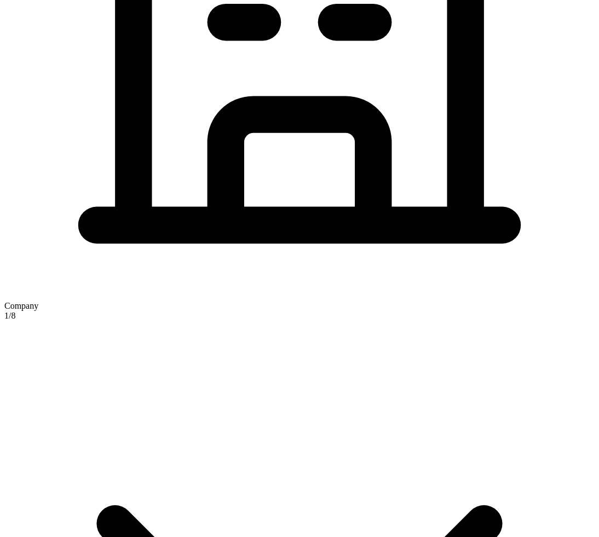
scroll to position [489, 0]
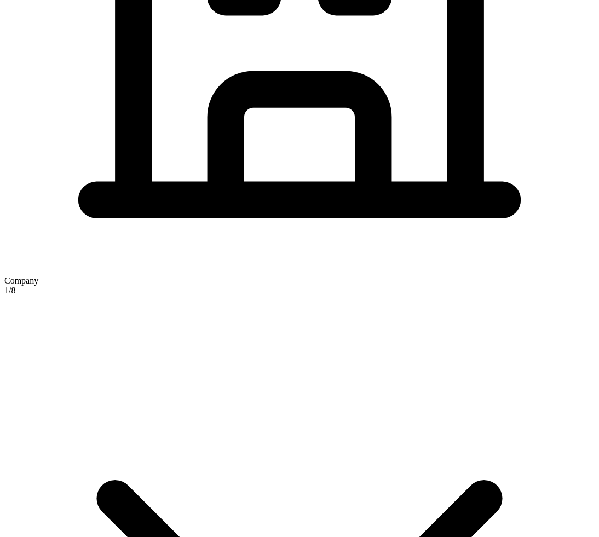
drag, startPoint x: 247, startPoint y: 145, endPoint x: 173, endPoint y: 145, distance: 73.9
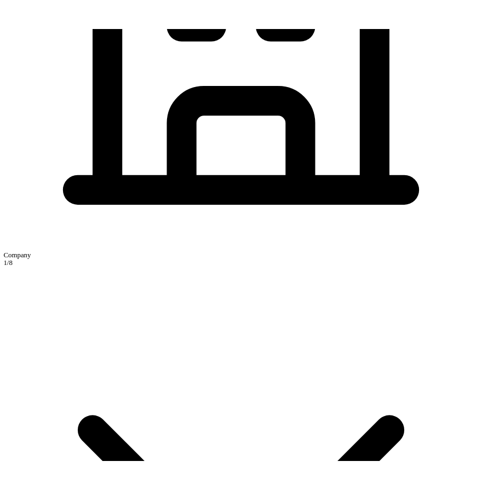
scroll to position [79, 0]
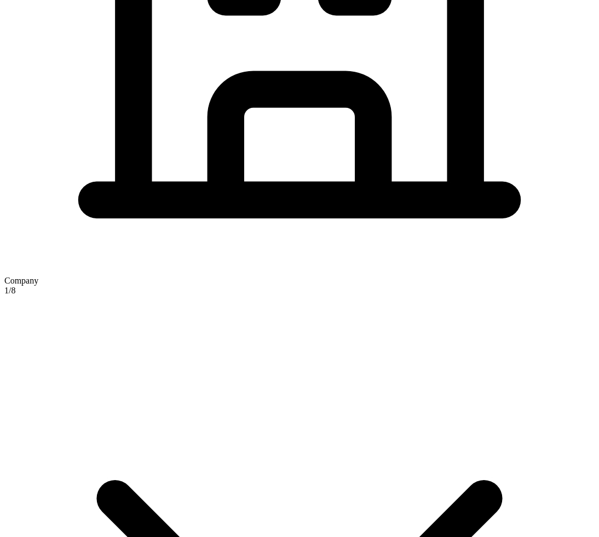
type input "[STREET_ADDRESS][US_STATE]"
type input "[GEOGRAPHIC_DATA]"
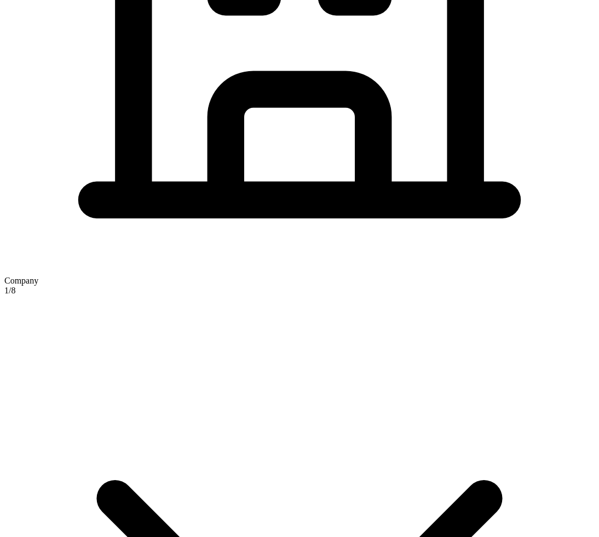
type input "[GEOGRAPHIC_DATA]"
type input "77979"
type input "Main"
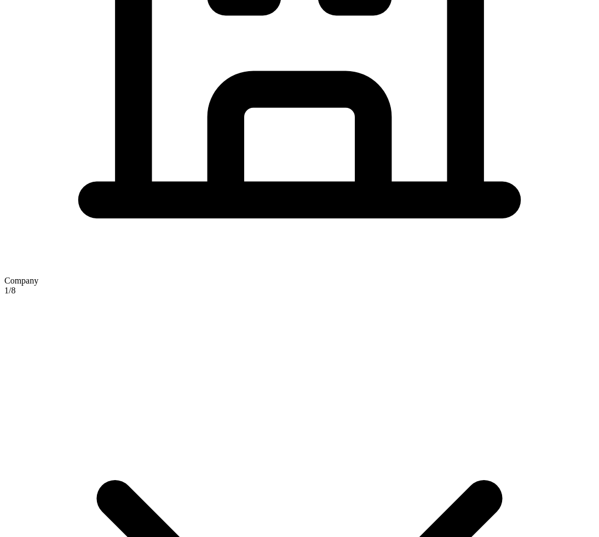
checkbox input "true"
type input "[STREET_ADDRESS][US_STATE]"
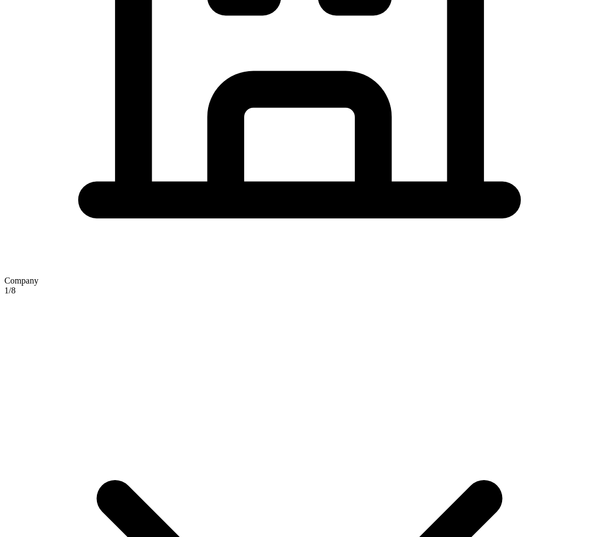
type input "[GEOGRAPHIC_DATA]"
type input "77979"
